Goal: Task Accomplishment & Management: Complete application form

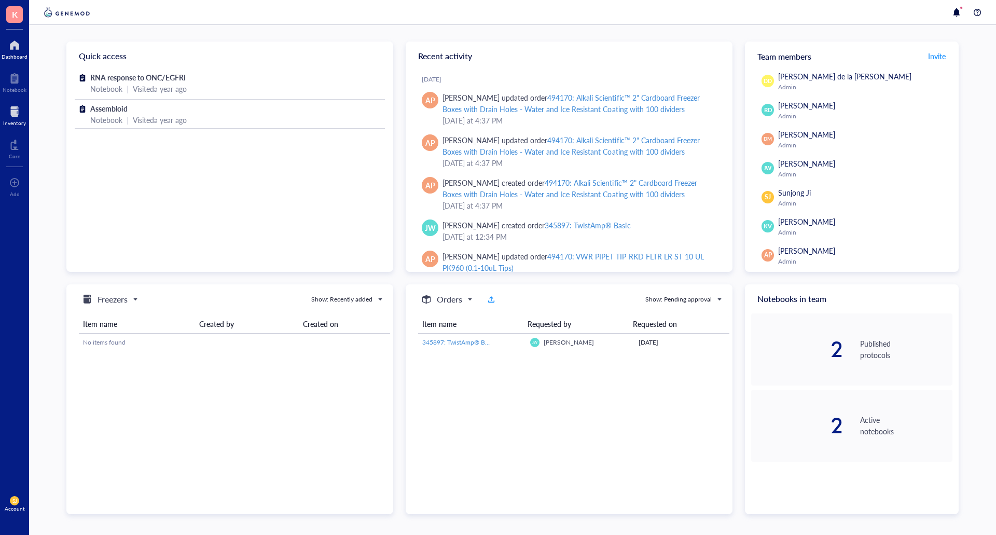
click at [13, 117] on div at bounding box center [14, 111] width 23 height 17
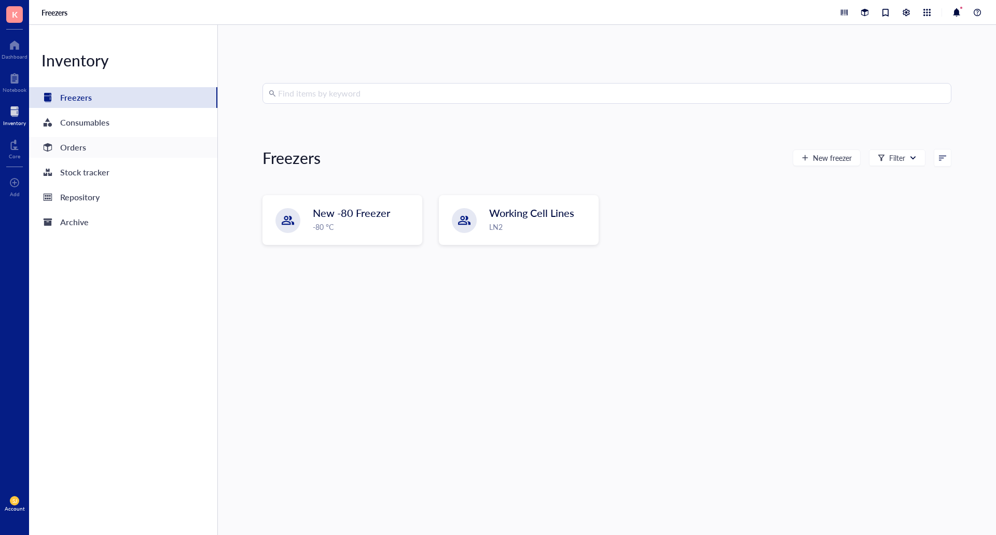
click at [89, 148] on div "Orders" at bounding box center [123, 147] width 188 height 21
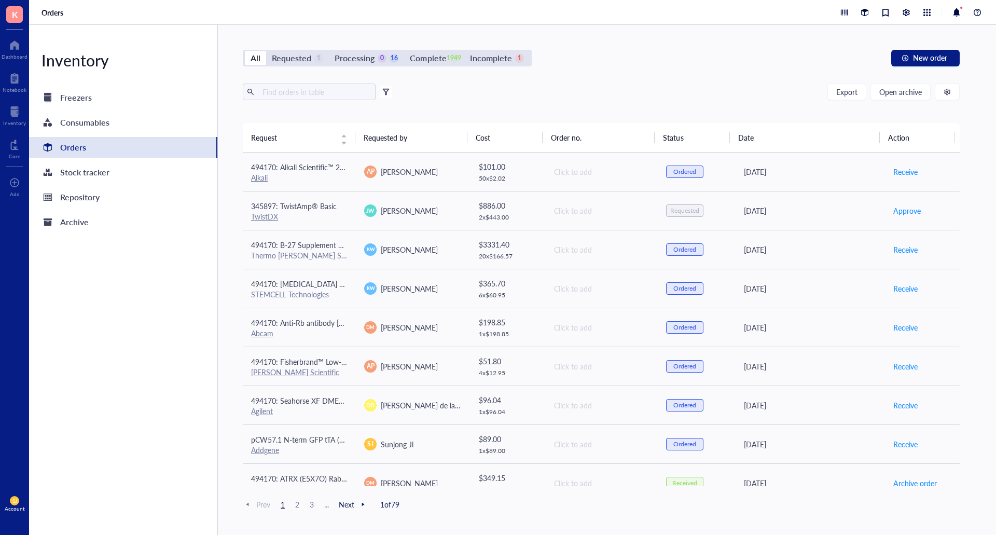
click at [563, 98] on div "Export Open archive" at bounding box center [601, 91] width 717 height 17
click at [497, 59] on div "Incomplete" at bounding box center [491, 58] width 42 height 15
click at [464, 51] on input "Incomplete 1" at bounding box center [464, 51] width 0 height 0
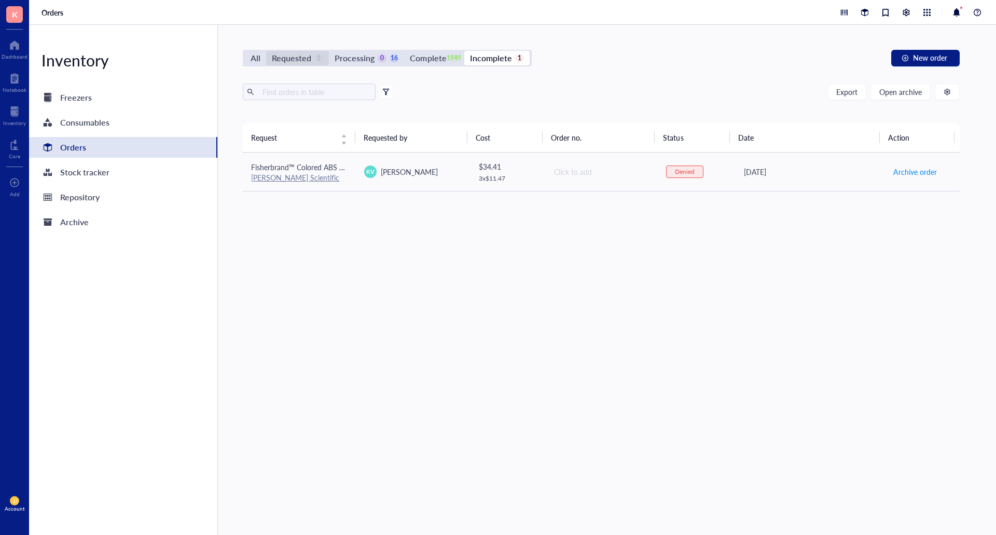
click at [286, 58] on div "Requested" at bounding box center [291, 58] width 39 height 15
click at [266, 51] on input "Requested 1" at bounding box center [266, 51] width 0 height 0
click at [516, 56] on div "1" at bounding box center [519, 58] width 9 height 9
click at [494, 65] on div "All Requested 1 Processing 0 16 Complete 1949 Incomplete 1" at bounding box center [387, 58] width 289 height 17
click at [498, 64] on div "Incomplete" at bounding box center [491, 58] width 42 height 15
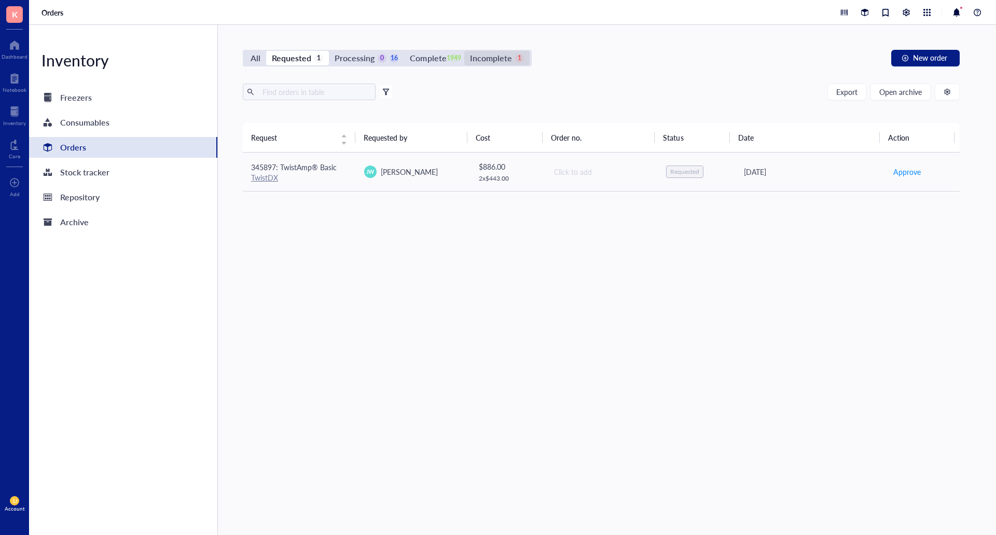
click at [464, 51] on input "Incomplete 1" at bounding box center [464, 51] width 0 height 0
click at [289, 61] on div "Requested" at bounding box center [291, 58] width 39 height 15
click at [266, 51] on input "Requested 1" at bounding box center [266, 51] width 0 height 0
click at [252, 62] on div "All" at bounding box center [255, 58] width 10 height 15
click at [245, 51] on input "All" at bounding box center [245, 51] width 0 height 0
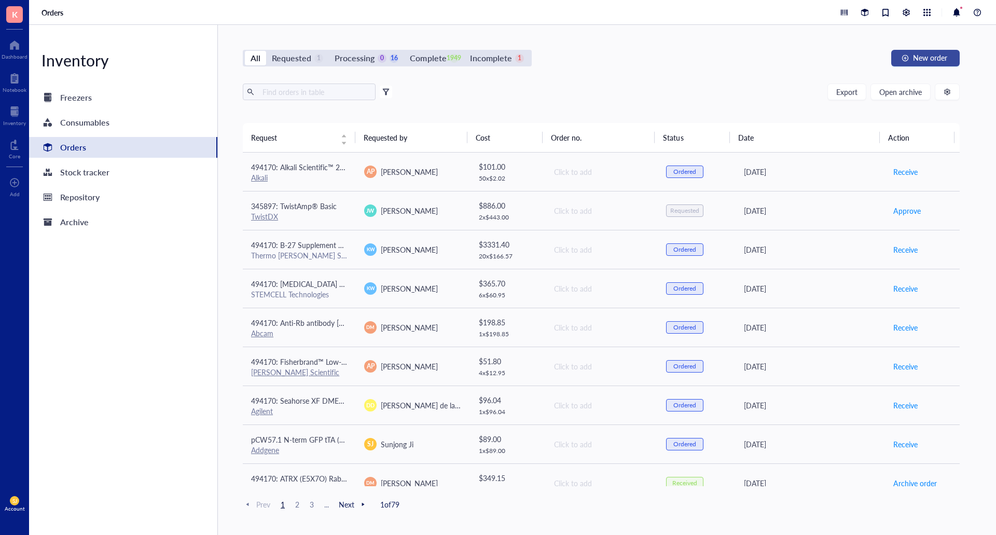
click at [922, 52] on button "New order" at bounding box center [925, 58] width 68 height 17
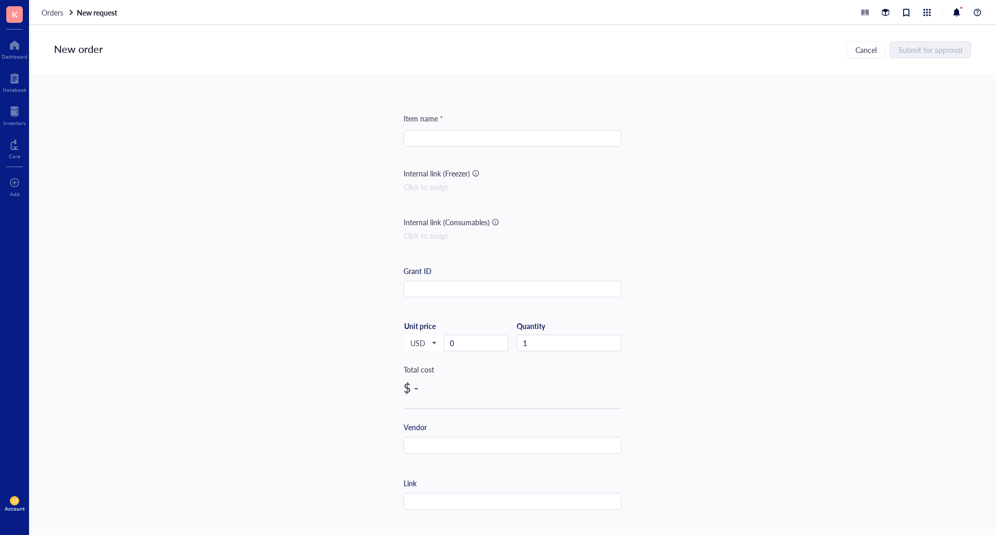
click at [430, 140] on input "search" at bounding box center [512, 139] width 205 height 16
paste input "ART™ Barrier Extended Length Pipette Tips"
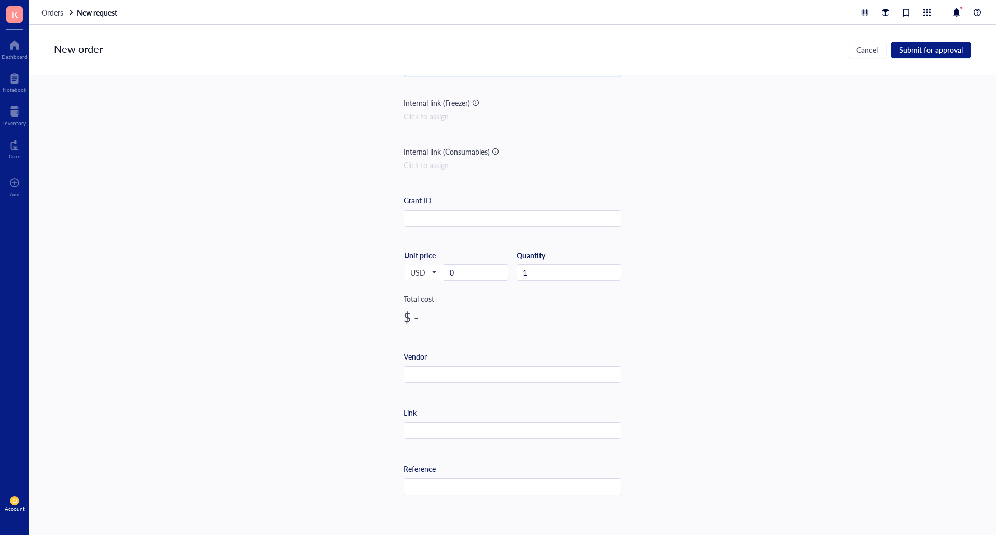
scroll to position [104, 0]
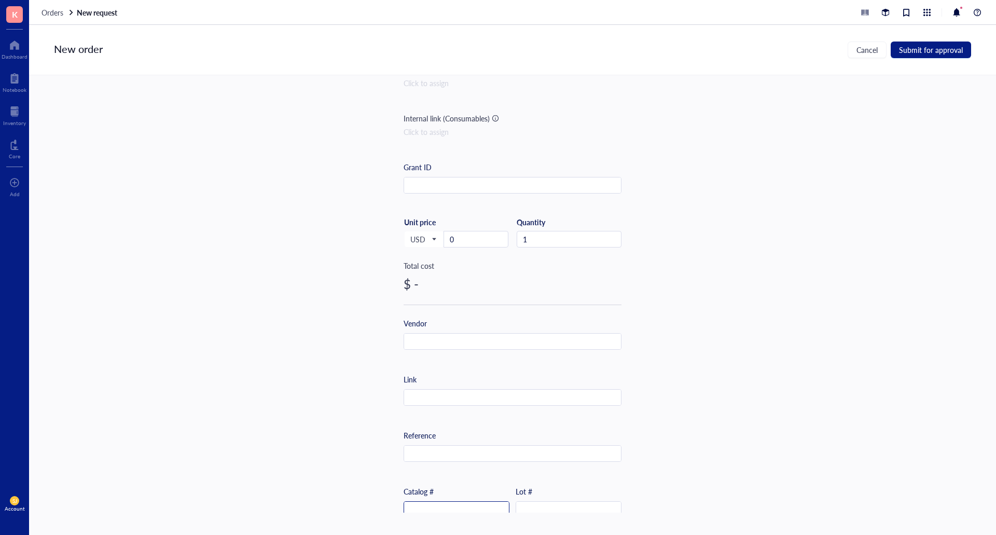
click at [423, 507] on input "text" at bounding box center [456, 509] width 105 height 17
click at [475, 348] on input "text" at bounding box center [512, 341] width 217 height 17
click at [664, 337] on div "Item name * ART™ Barrier Extended Length Pipette Tips Internal link (Freezer) C…" at bounding box center [512, 293] width 967 height 437
click at [471, 234] on input "0" at bounding box center [476, 239] width 64 height 16
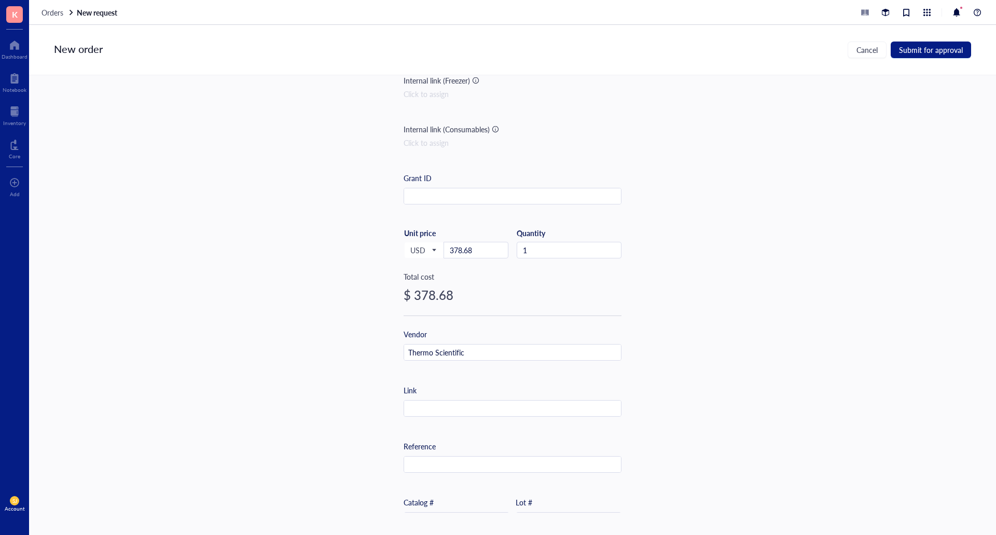
click at [638, 203] on div "Item name * ART™ Barrier Extended Length Pipette Tips Internal link (Freezer) C…" at bounding box center [512, 293] width 967 height 437
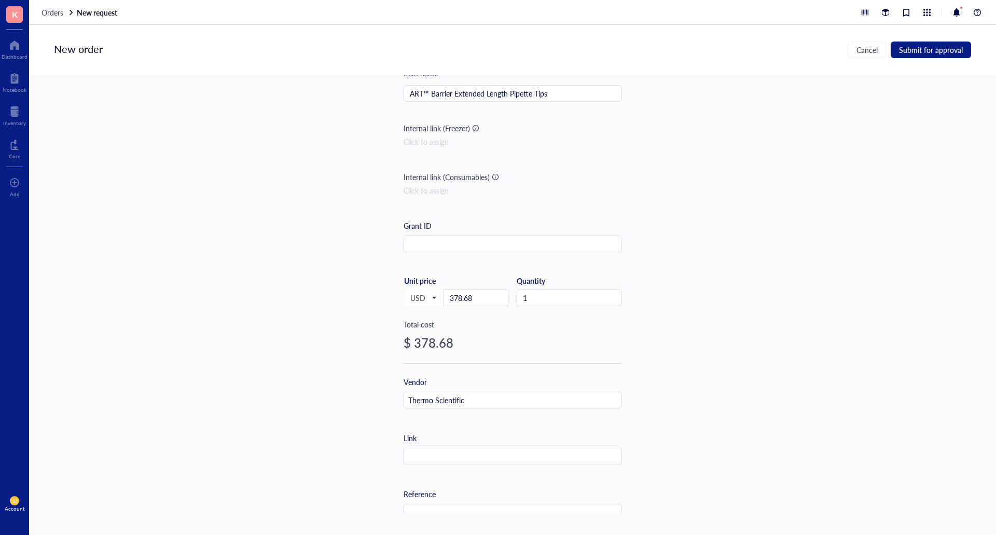
scroll to position [0, 0]
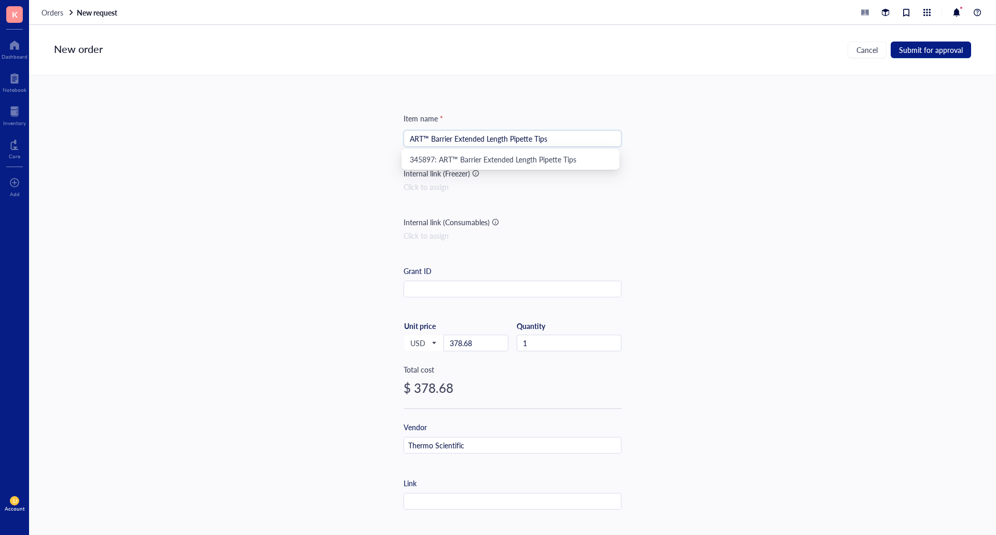
click at [564, 139] on input "ART™ Barrier Extended Length Pipette Tips" at bounding box center [512, 139] width 205 height 16
paste input "1250 μL"
paste input "Case of 3072"
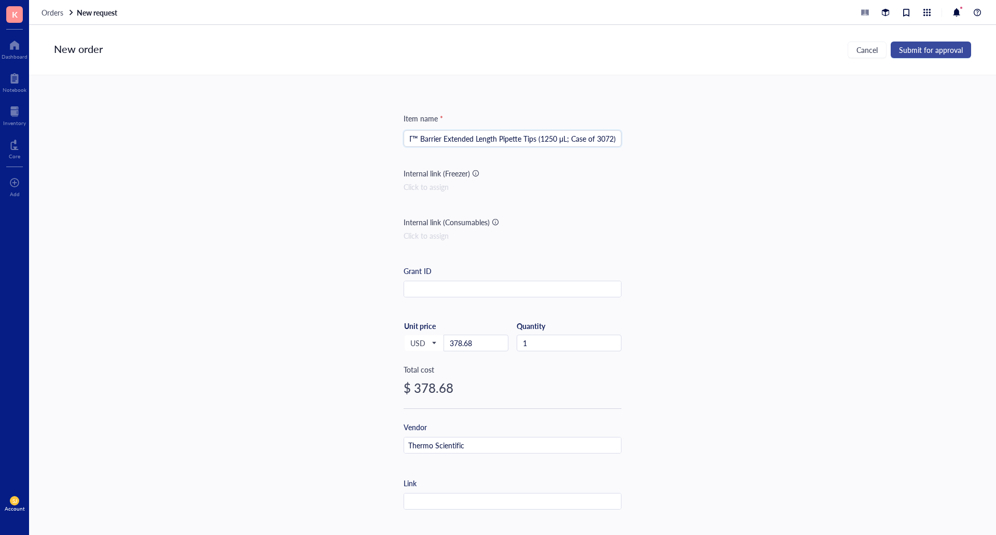
type input "ART™ Barrier Extended Length Pipette Tips (1250 μL; Case of 3072)"
click at [953, 51] on span "Submit for approval" at bounding box center [931, 50] width 64 height 8
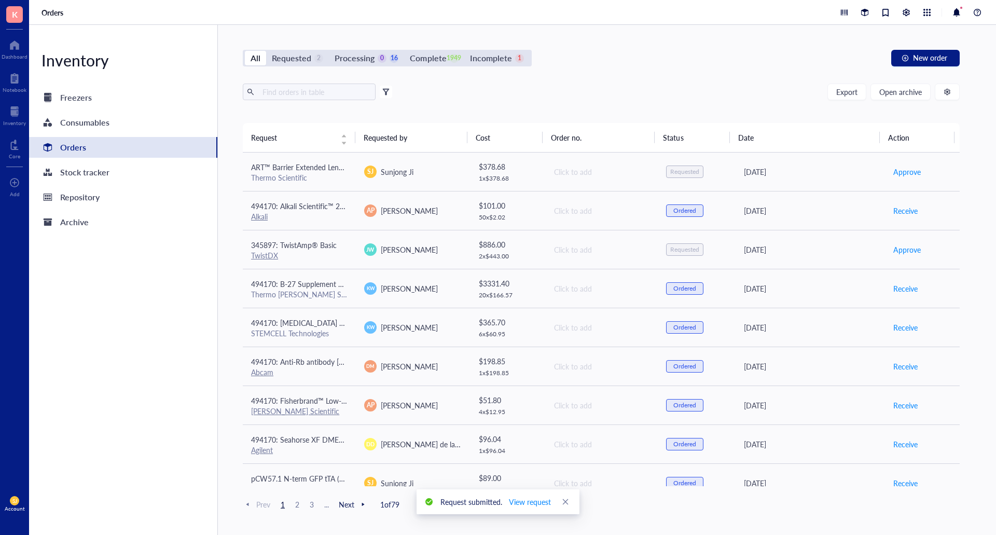
click at [615, 51] on div "All Requested 2 Processing 0 16 Complete 1949 Incomplete 1 New order" at bounding box center [601, 58] width 717 height 17
